Goal: Task Accomplishment & Management: Complete application form

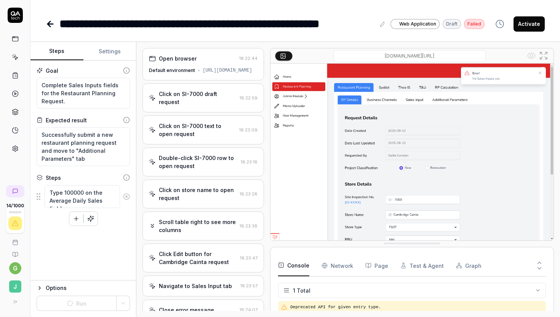
scroll to position [471, 0]
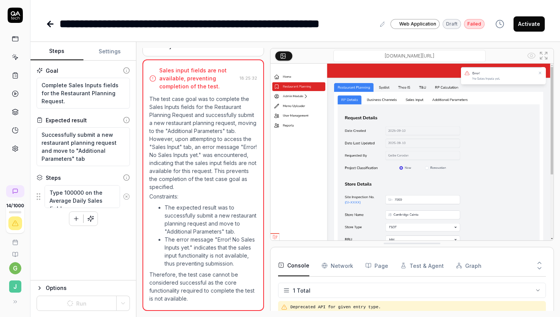
click at [410, 176] on img at bounding box center [412, 152] width 283 height 177
click at [111, 274] on div "Goal Complete Sales Inputs fields for the Restaurant Planning Request. Expected…" at bounding box center [83, 171] width 106 height 220
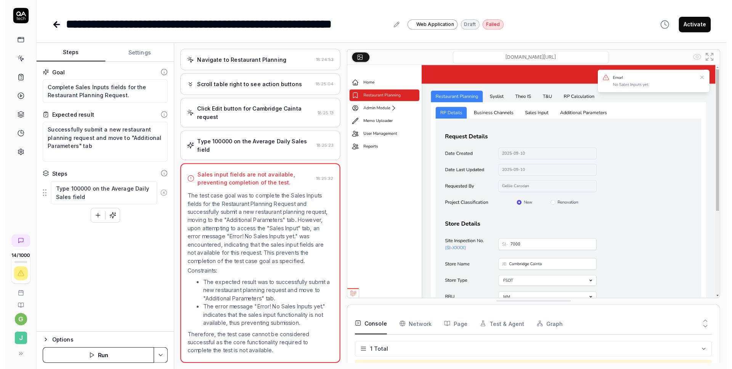
scroll to position [275, 0]
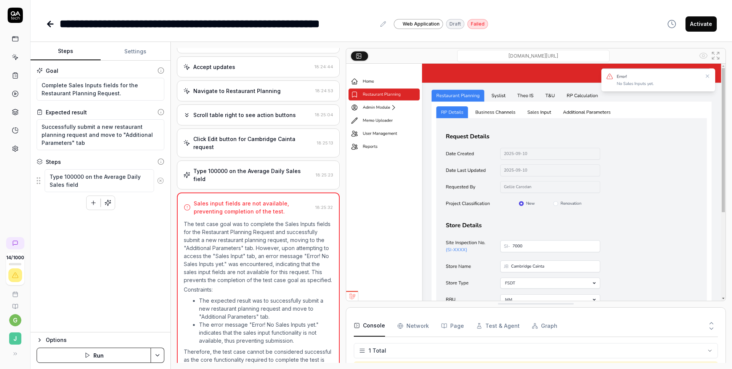
type textarea "*"
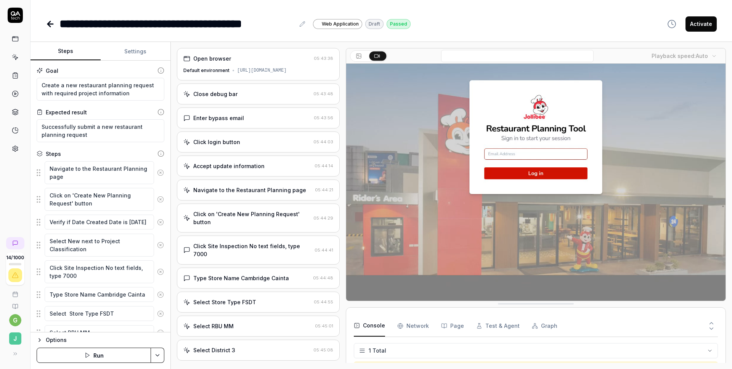
scroll to position [1240, 0]
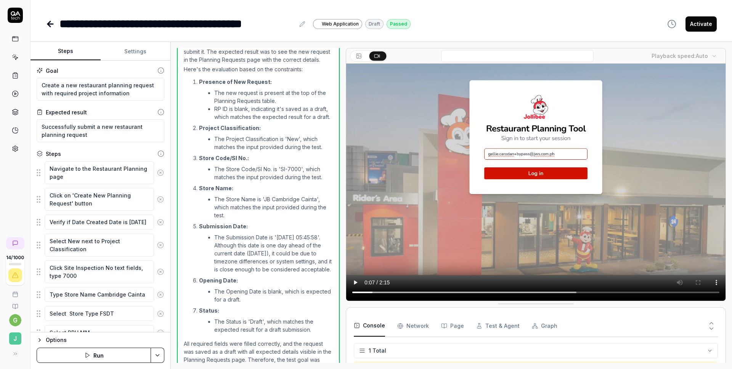
type textarea "*"
